Goal: Task Accomplishment & Management: Manage account settings

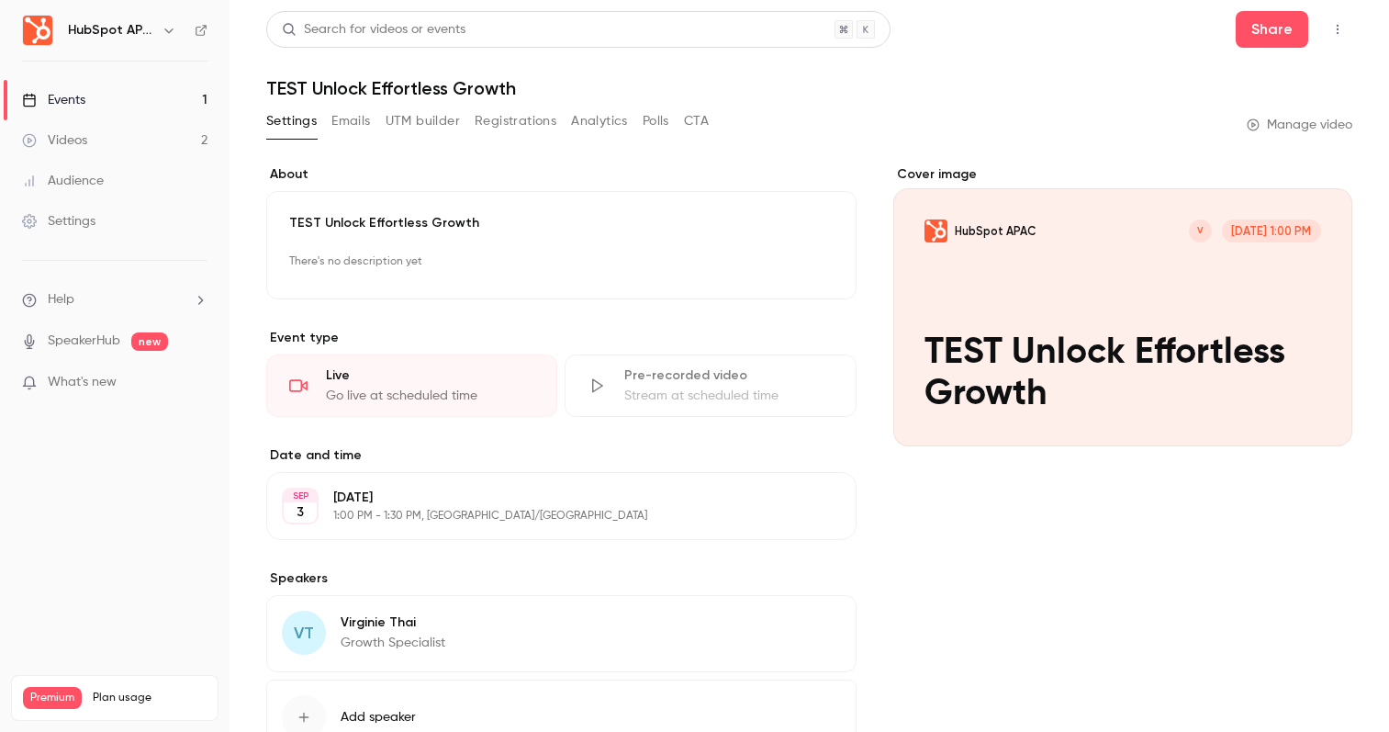
click at [172, 99] on link "Events 1" at bounding box center [115, 100] width 230 height 40
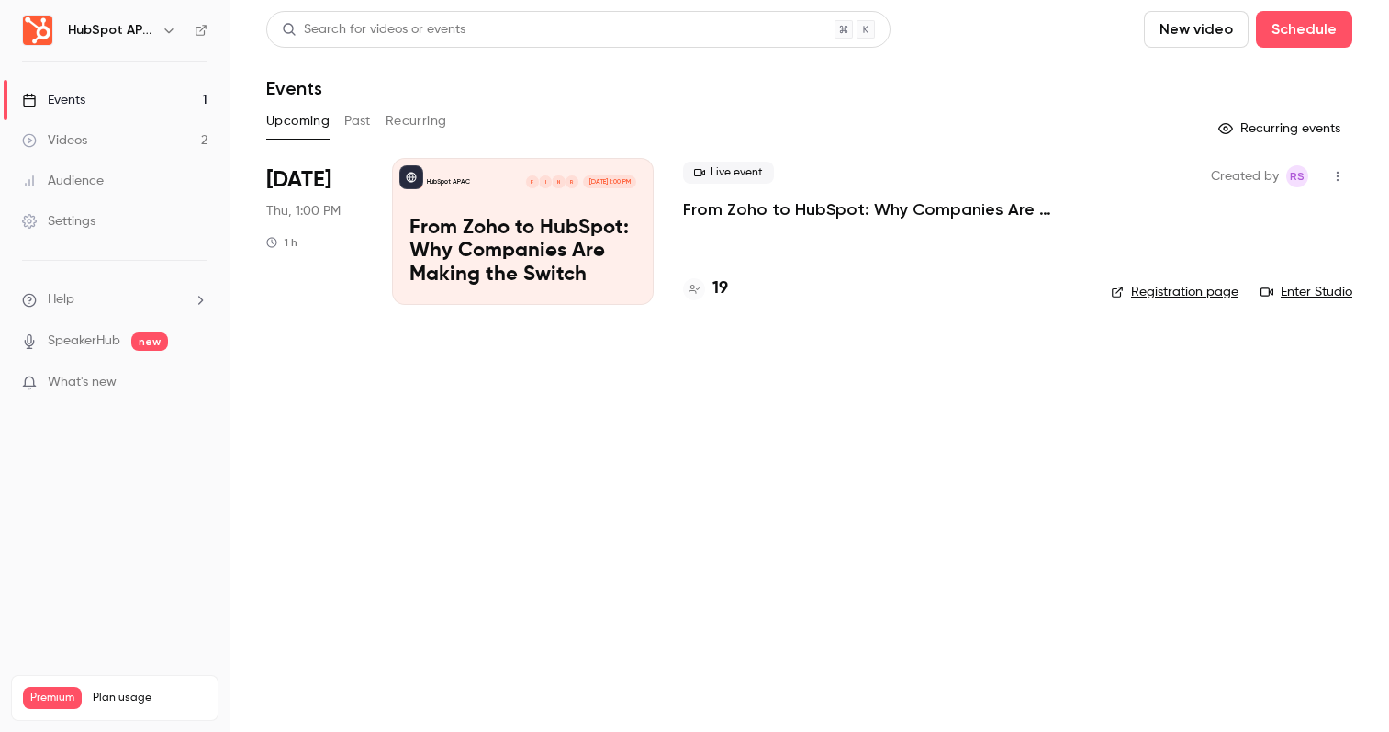
click at [845, 209] on p "From Zoho to HubSpot: Why Companies Are Making the Switch" at bounding box center [882, 209] width 398 height 22
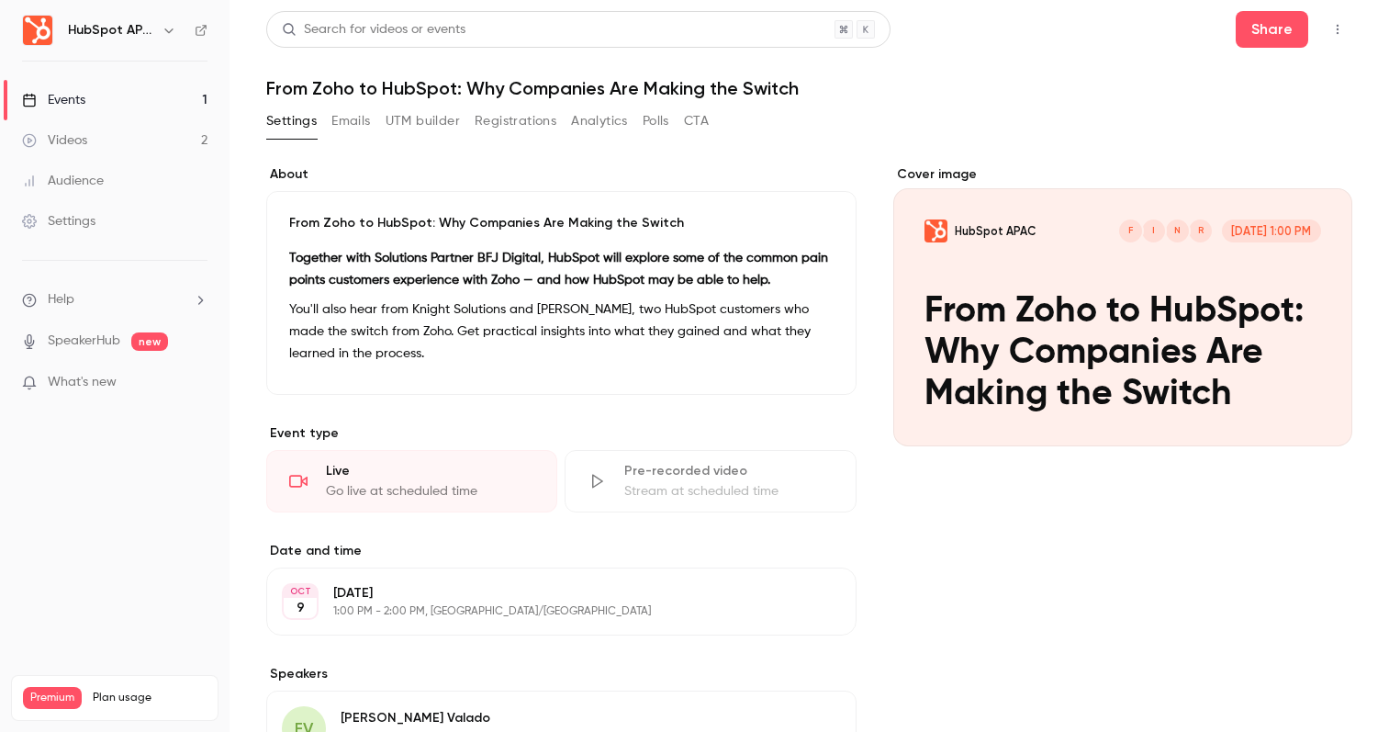
click at [514, 132] on button "Registrations" at bounding box center [516, 121] width 82 height 29
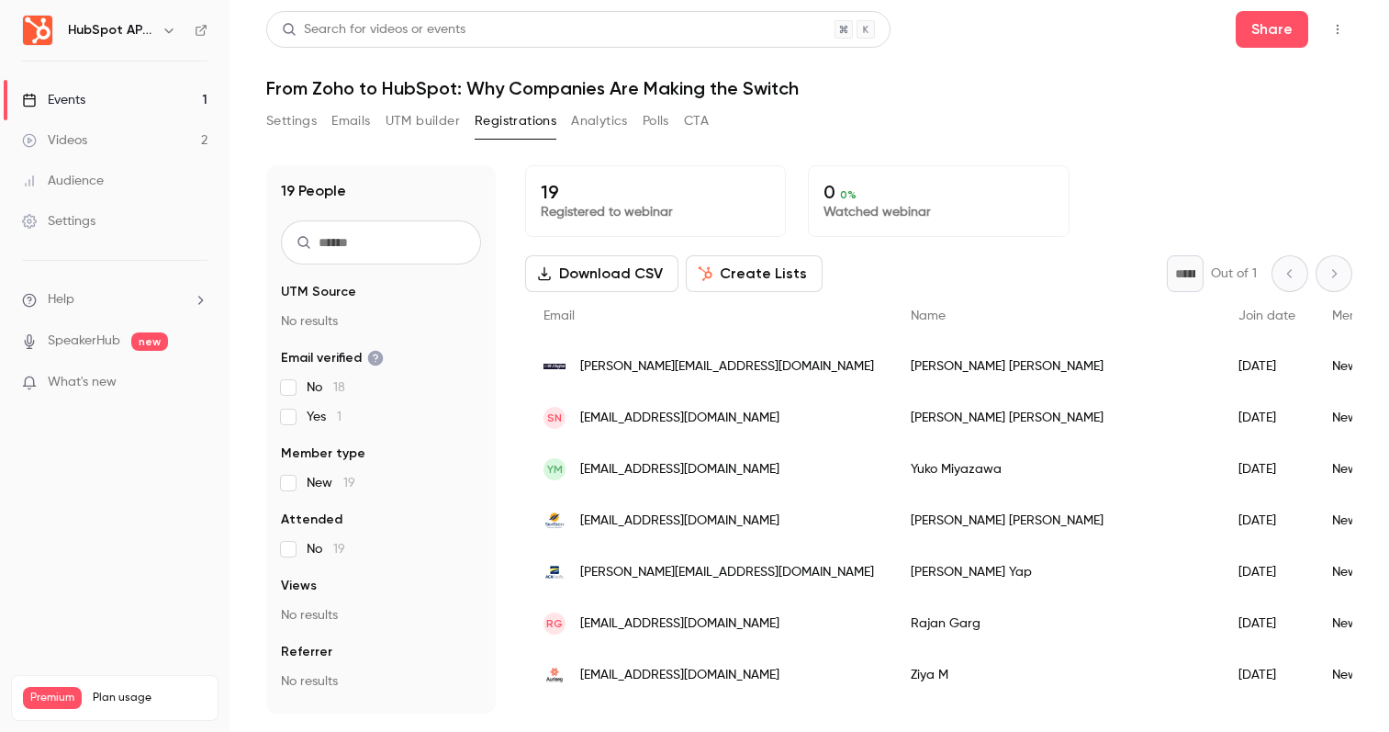
click at [1344, 19] on button "button" at bounding box center [1337, 29] width 29 height 29
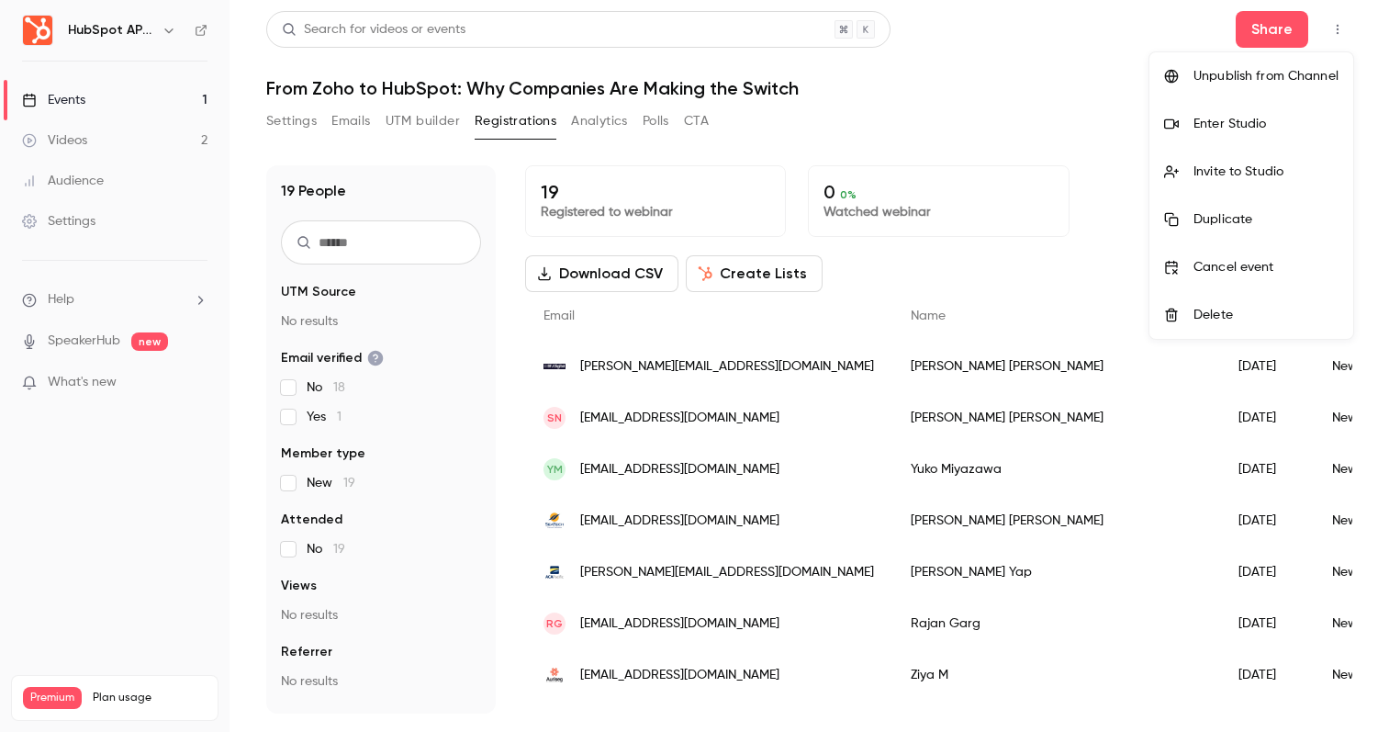
click at [1289, 166] on div "Invite to Studio" at bounding box center [1266, 172] width 145 height 18
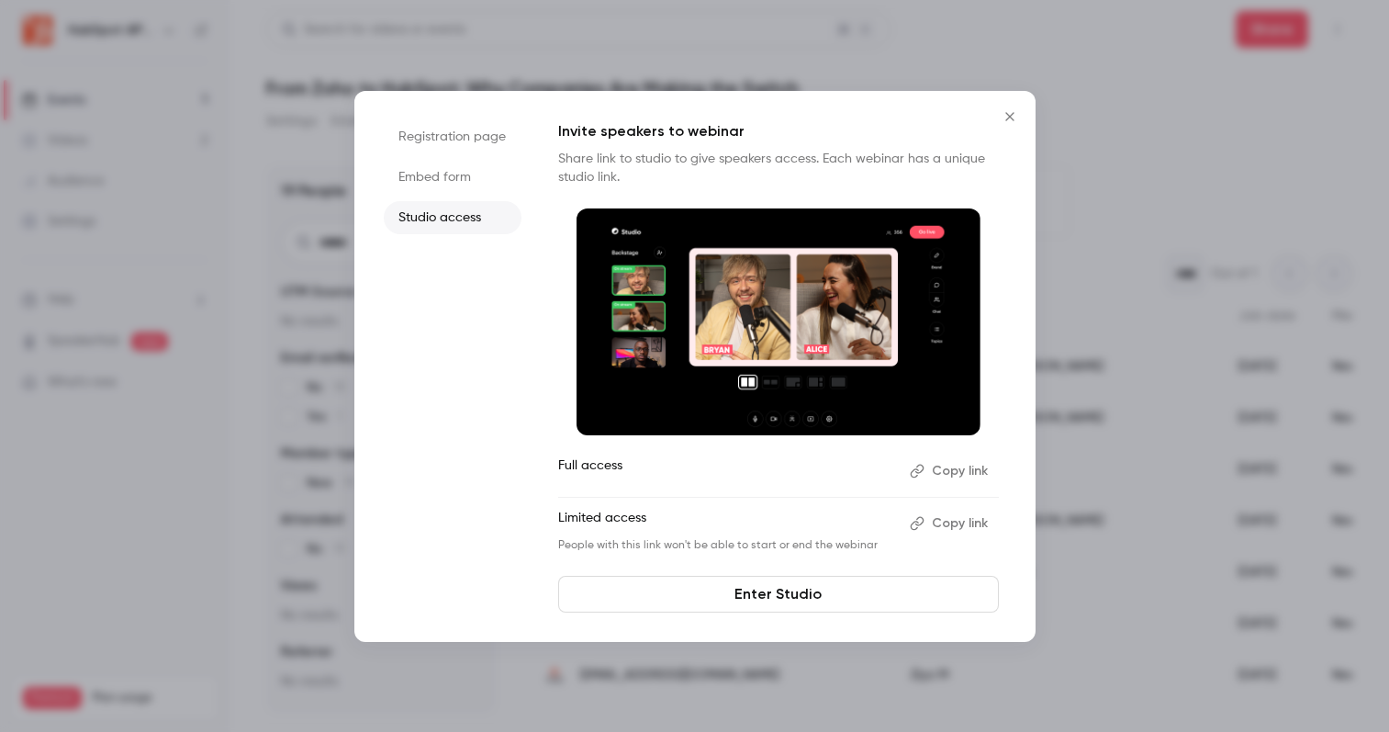
click at [942, 527] on button "Copy link" at bounding box center [951, 523] width 96 height 29
click at [1008, 129] on button "Close" at bounding box center [1010, 116] width 37 height 37
